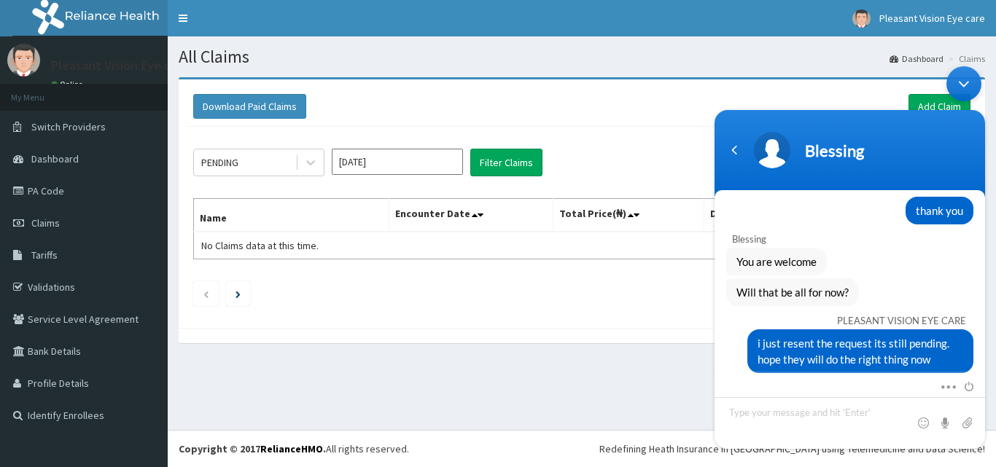
scroll to position [2019, 0]
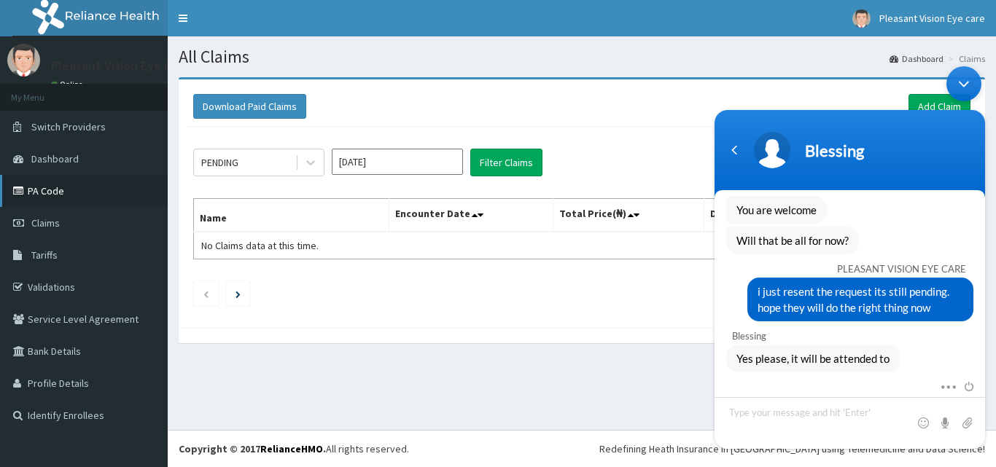
click at [39, 199] on link "PA Code" at bounding box center [84, 191] width 168 height 32
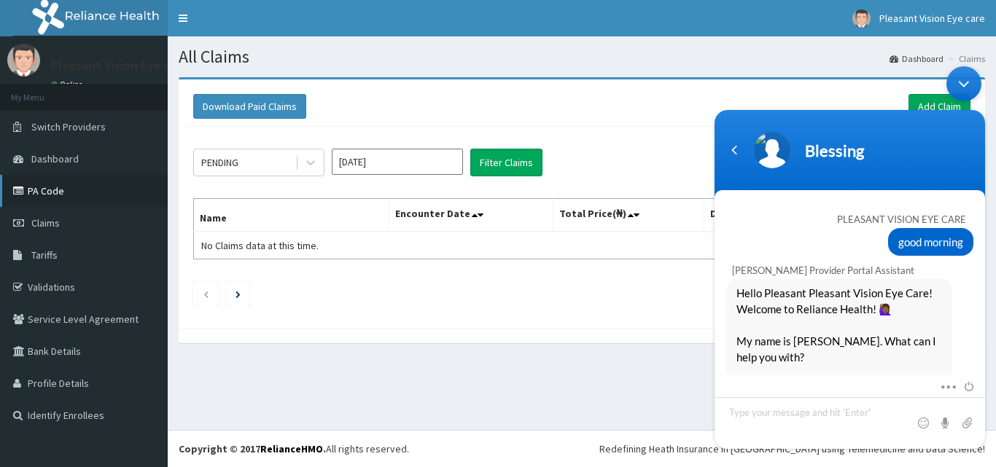
scroll to position [2019, 0]
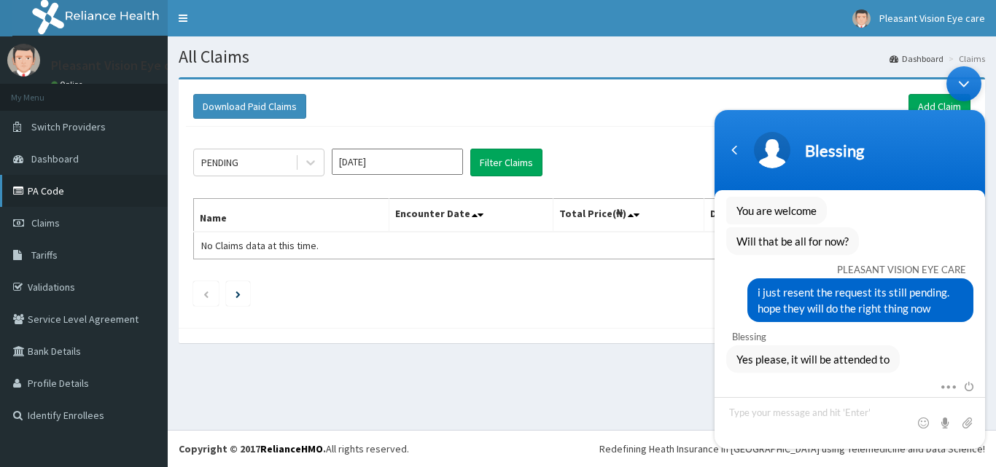
click at [63, 196] on link "PA Code" at bounding box center [84, 191] width 168 height 32
